Goal: Find specific page/section

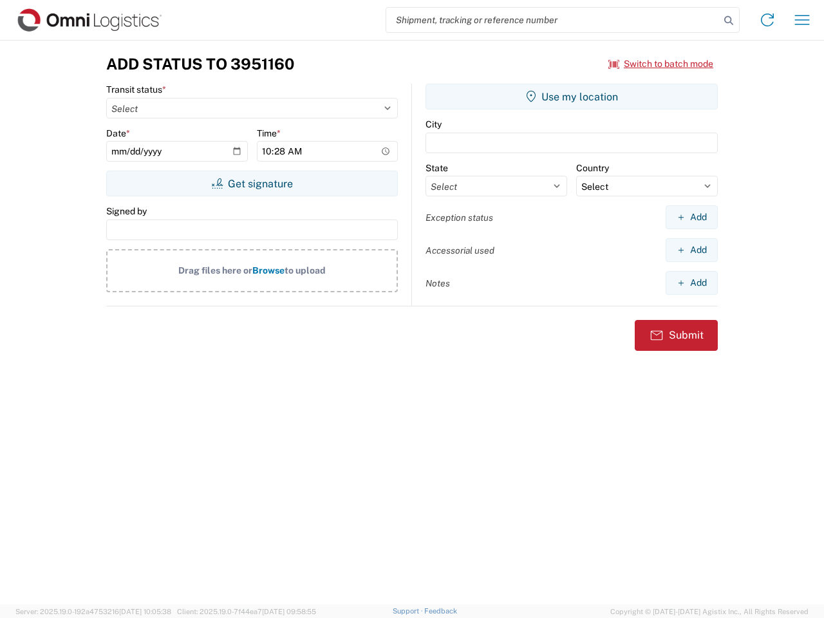
click at [553, 20] on input "search" at bounding box center [552, 20] width 333 height 24
click at [728, 21] on icon at bounding box center [728, 21] width 18 height 18
click at [767, 20] on icon at bounding box center [767, 20] width 21 height 21
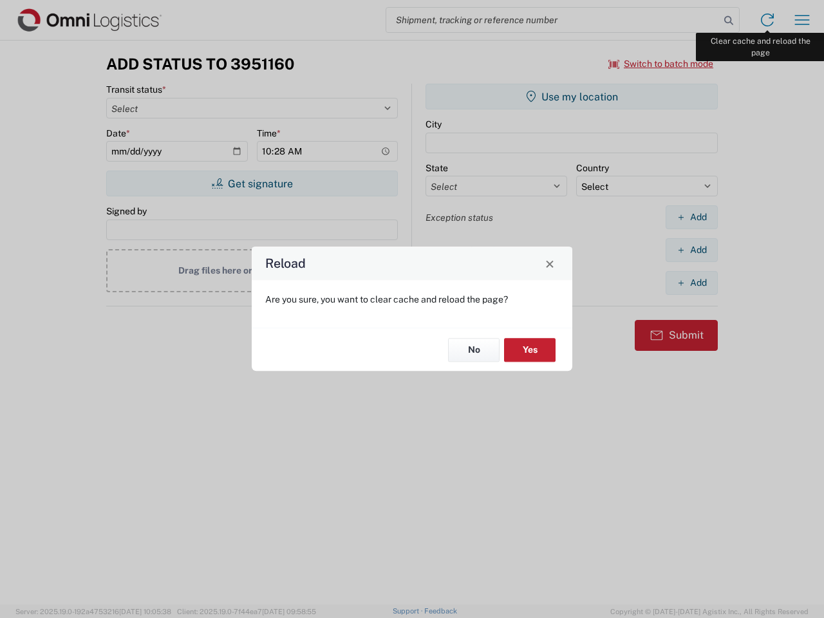
click at [802, 20] on div "Reload Are you sure, you want to clear cache and reload the page? No Yes" at bounding box center [412, 309] width 824 height 618
click at [661, 64] on div "Reload Are you sure, you want to clear cache and reload the page? No Yes" at bounding box center [412, 309] width 824 height 618
click at [252, 183] on div "Reload Are you sure, you want to clear cache and reload the page? No Yes" at bounding box center [412, 309] width 824 height 618
click at [571, 97] on div "Reload Are you sure, you want to clear cache and reload the page? No Yes" at bounding box center [412, 309] width 824 height 618
click at [691, 217] on div "Reload Are you sure, you want to clear cache and reload the page? No Yes" at bounding box center [412, 309] width 824 height 618
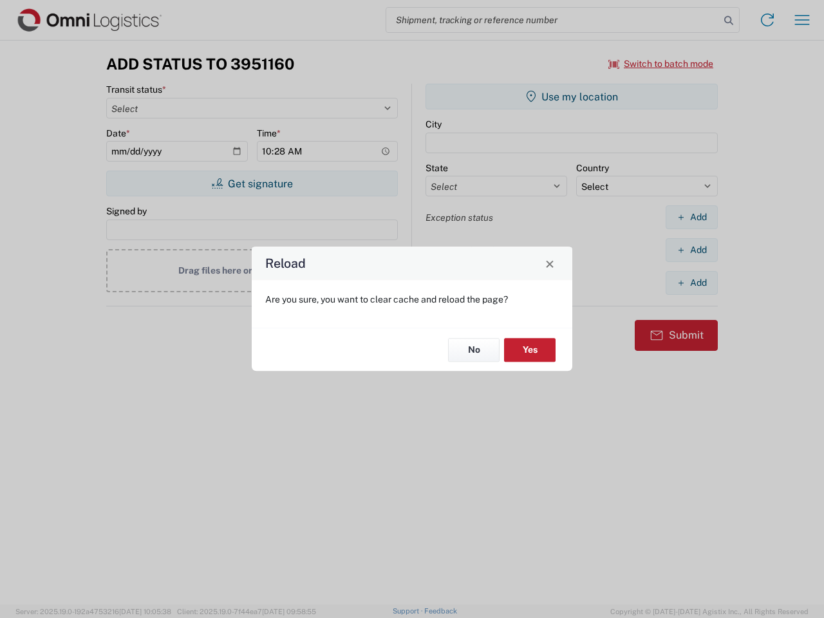
click at [691, 250] on div "Reload Are you sure, you want to clear cache and reload the page? No Yes" at bounding box center [412, 309] width 824 height 618
click at [691, 282] on div "Reload Are you sure, you want to clear cache and reload the page? No Yes" at bounding box center [412, 309] width 824 height 618
